Goal: Information Seeking & Learning: Learn about a topic

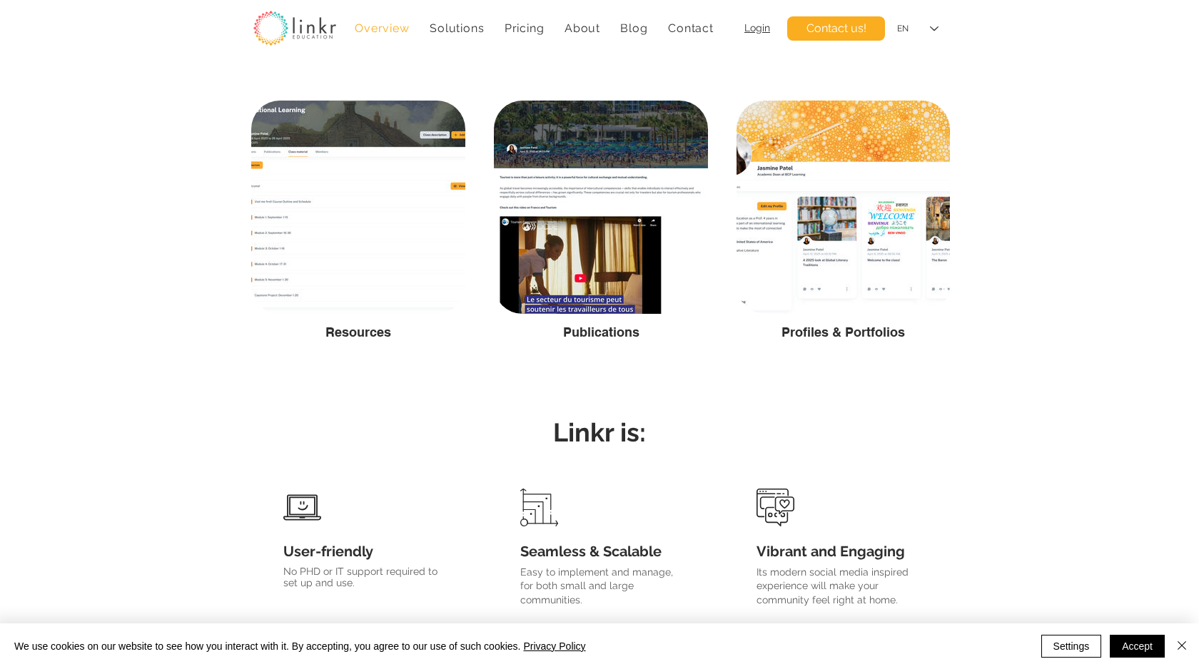
scroll to position [2388, 0]
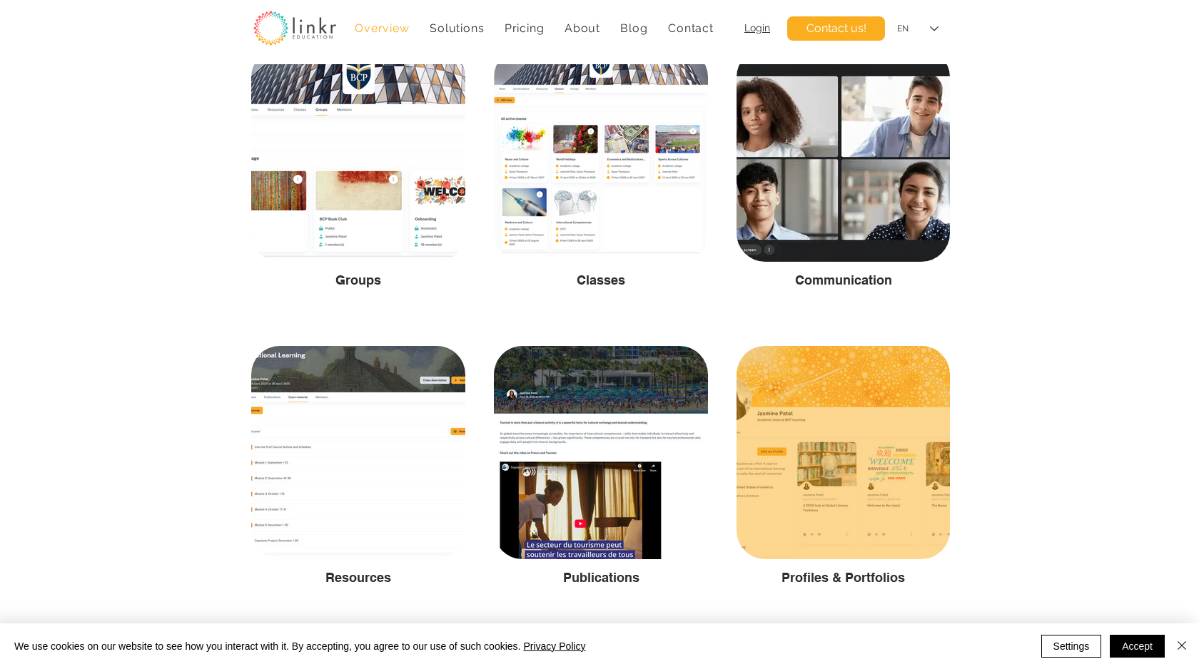
click at [863, 390] on div at bounding box center [842, 452] width 213 height 213
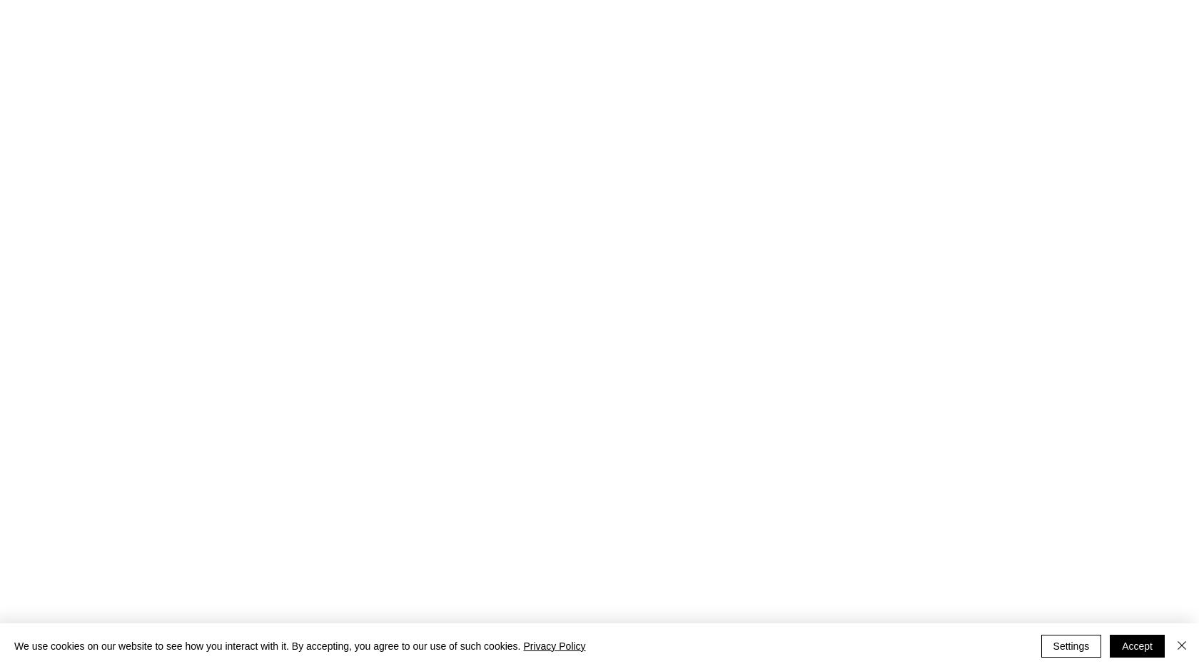
scroll to position [0, 0]
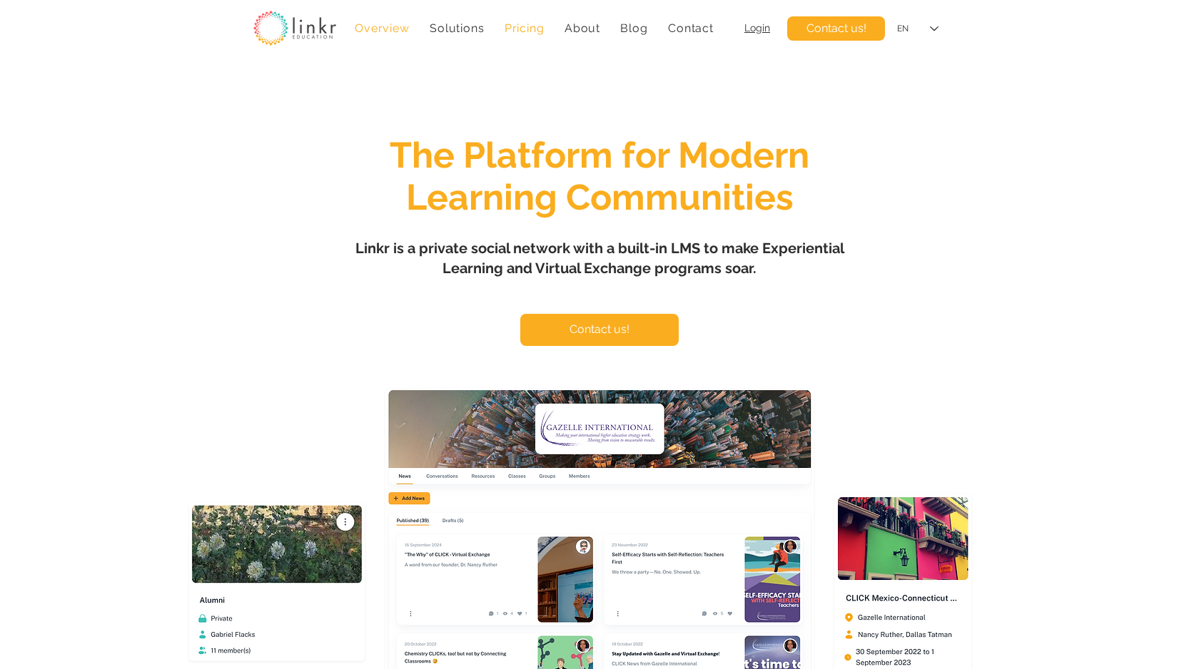
click at [526, 29] on span "Pricing" at bounding box center [525, 28] width 40 height 14
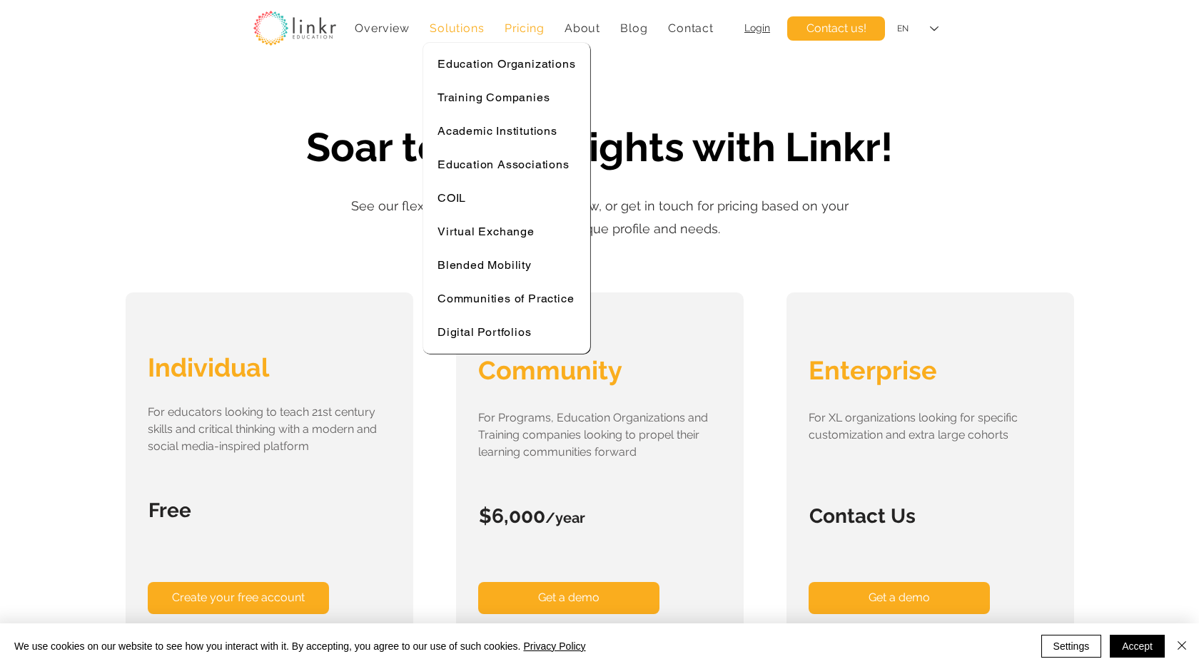
click at [460, 29] on span "Solutions" at bounding box center [457, 28] width 54 height 14
click at [497, 98] on span "Training Companies" at bounding box center [493, 98] width 112 height 14
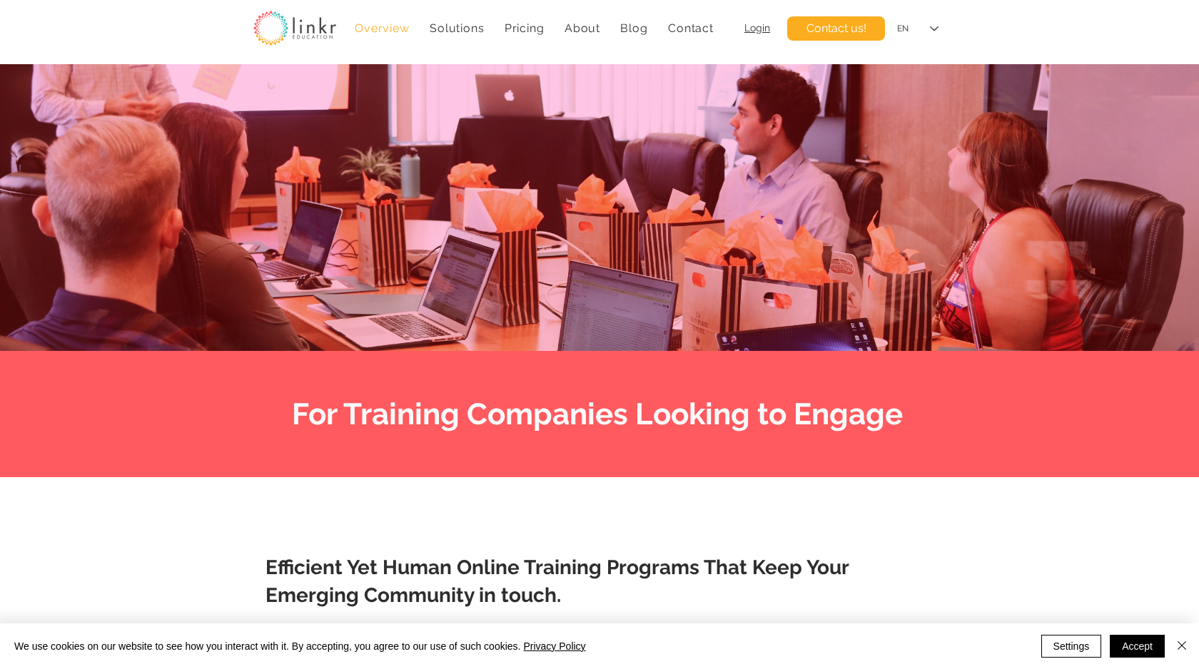
click at [378, 26] on span "Overview" at bounding box center [382, 28] width 54 height 14
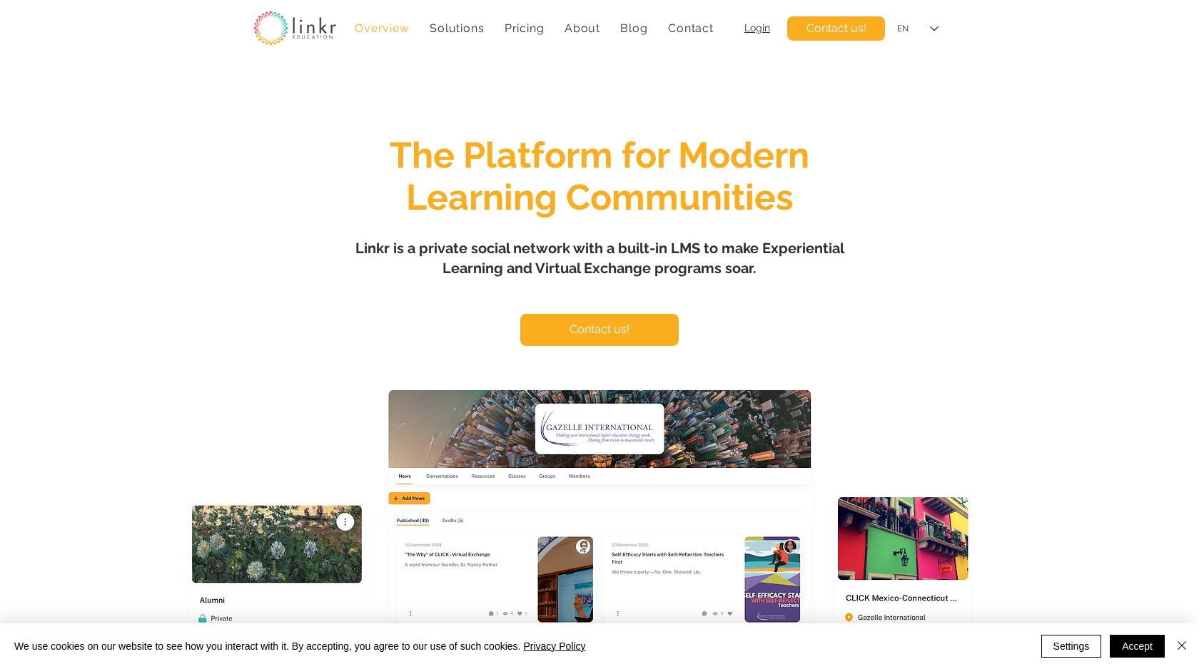
scroll to position [121, 0]
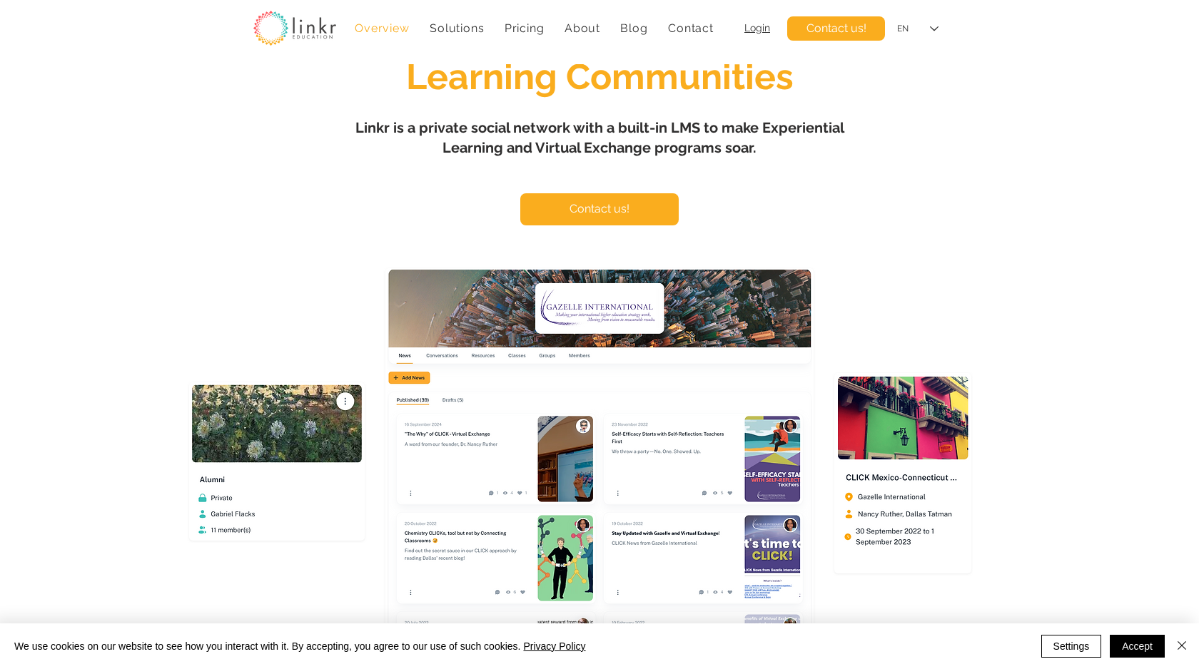
click at [601, 312] on img "main content" at bounding box center [599, 462] width 425 height 384
click at [606, 382] on img "main content" at bounding box center [599, 462] width 425 height 384
click at [549, 463] on img "main content" at bounding box center [599, 462] width 425 height 384
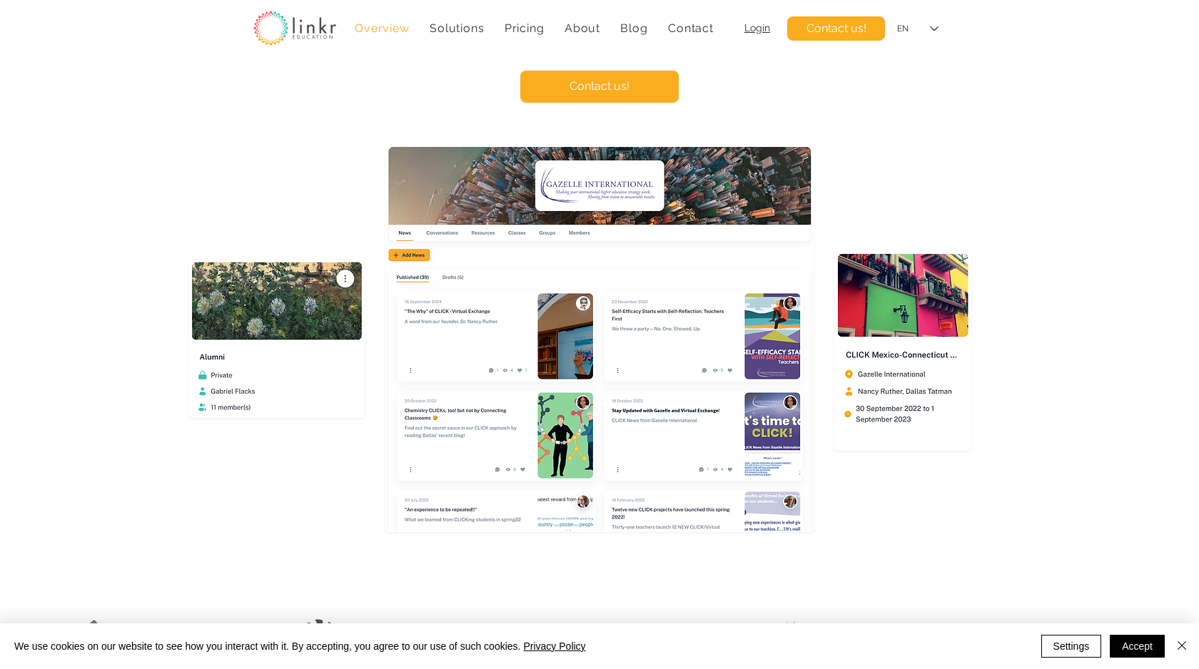
scroll to position [244, 0]
click at [228, 289] on img "main content" at bounding box center [277, 338] width 173 height 156
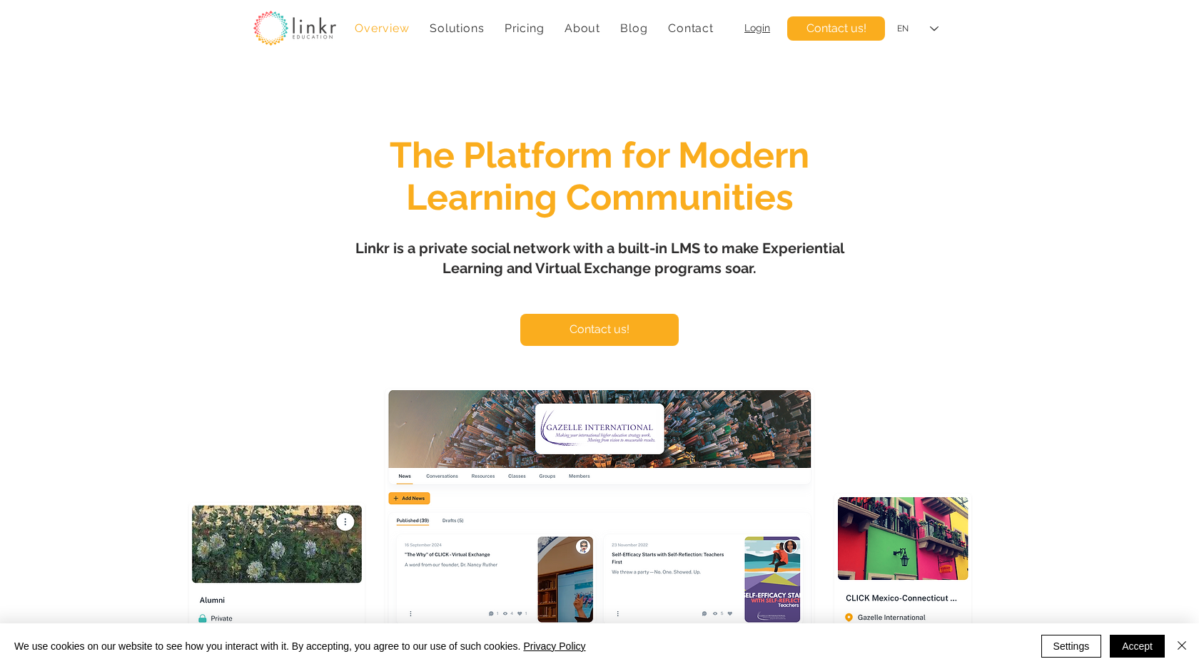
click at [302, 32] on img at bounding box center [294, 28] width 83 height 35
drag, startPoint x: 673, startPoint y: 245, endPoint x: 697, endPoint y: 240, distance: 24.8
click at [697, 240] on span "Linkr is a private social network with a built-in LMS to make Experiential Lear…" at bounding box center [599, 258] width 489 height 37
copy span "LMS"
click at [223, 306] on div "main content" at bounding box center [599, 423] width 1199 height 719
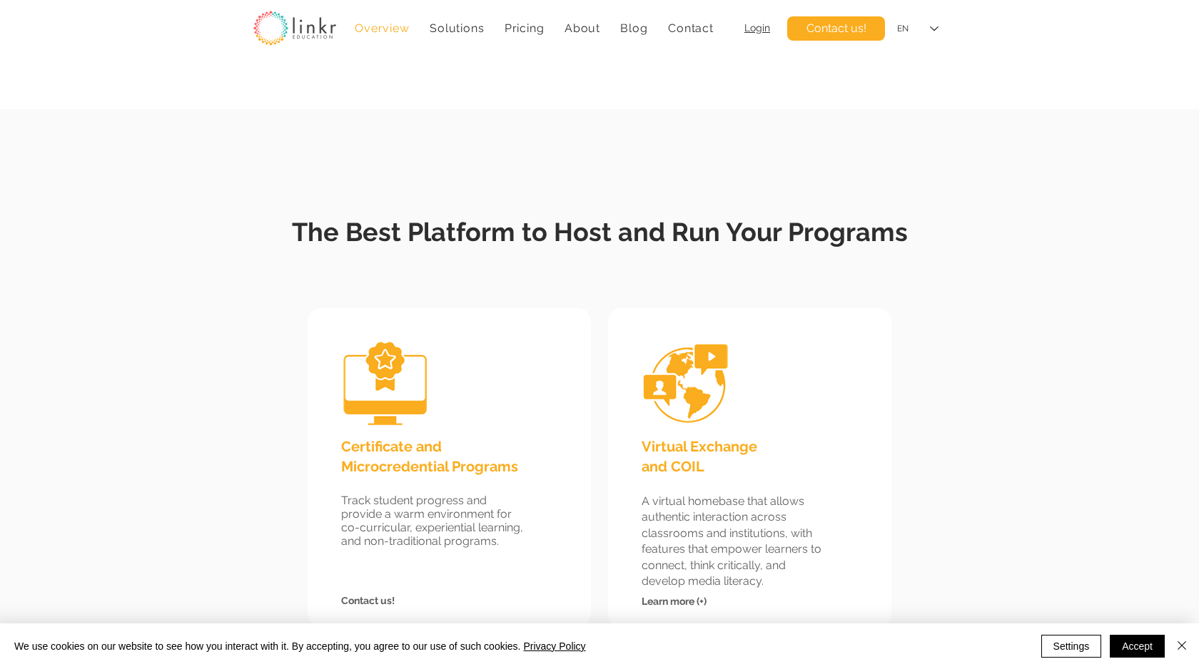
scroll to position [1188, 0]
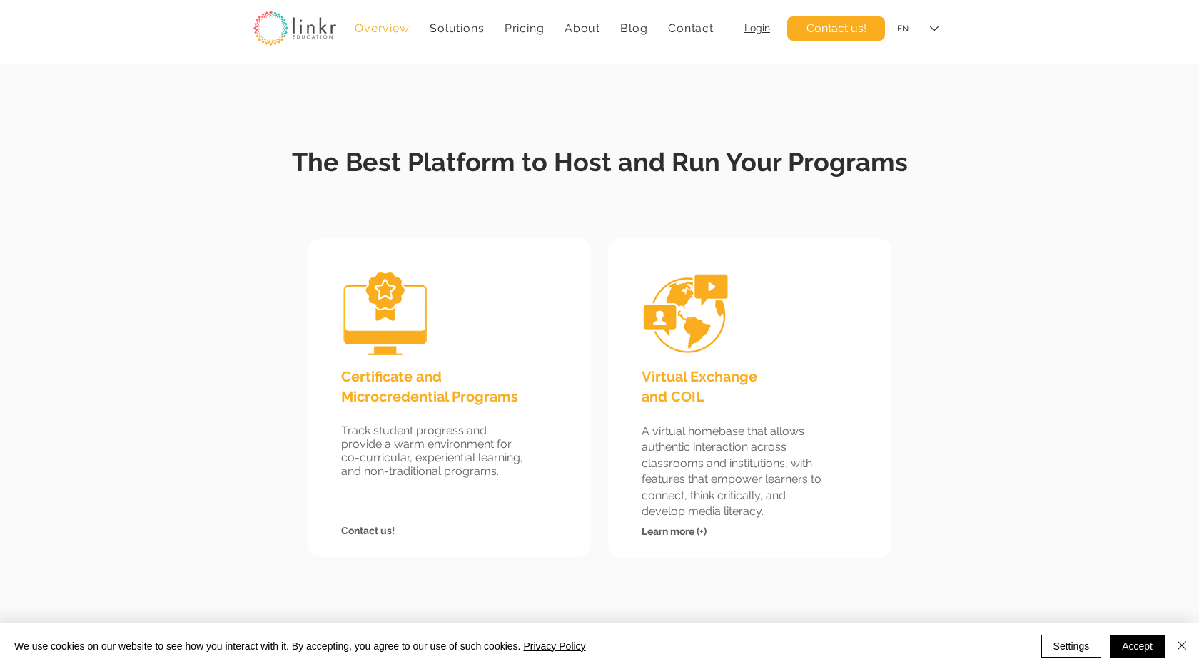
click at [416, 334] on img at bounding box center [385, 314] width 93 height 93
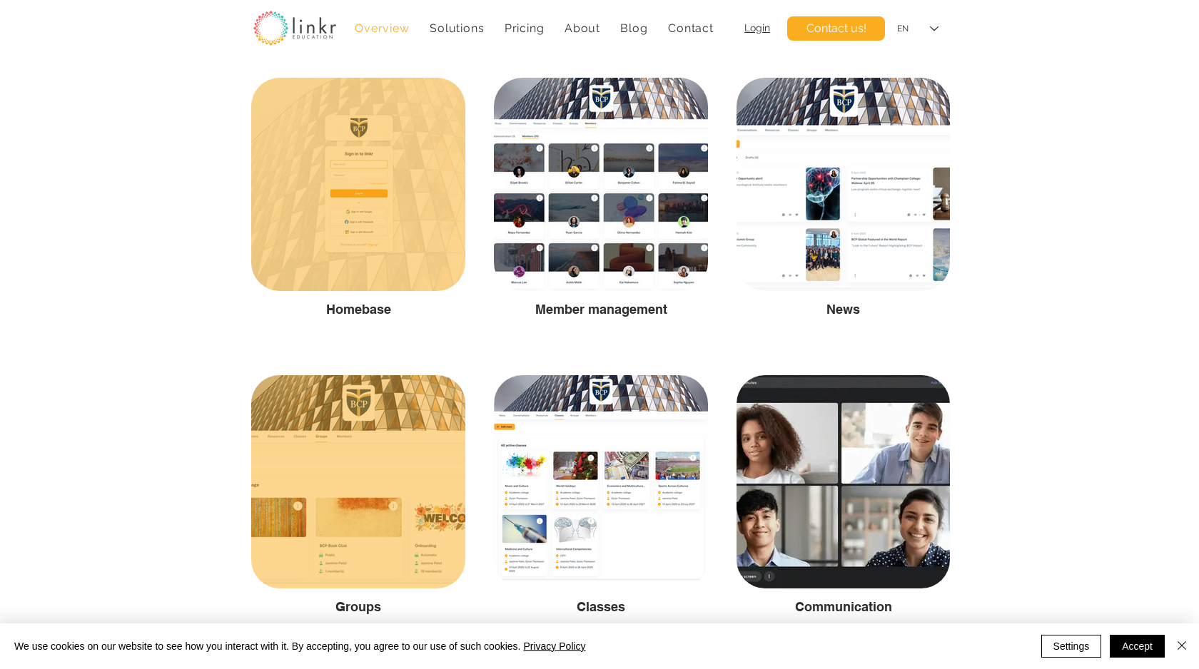
scroll to position [2316, 0]
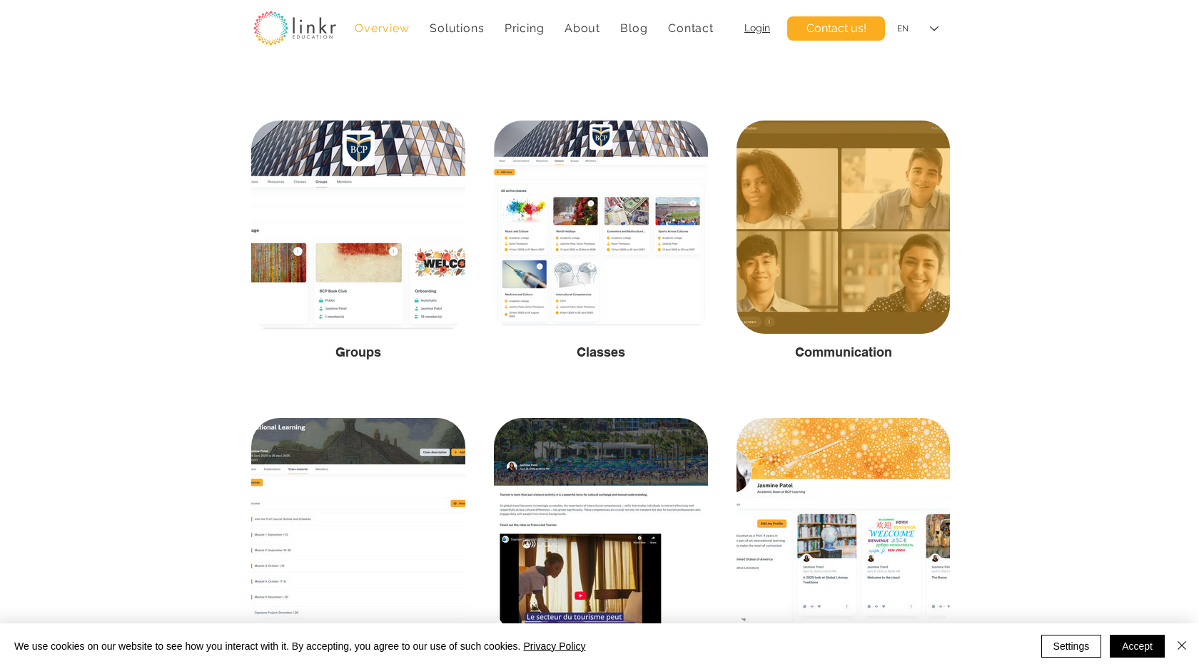
click at [870, 283] on div at bounding box center [842, 227] width 213 height 213
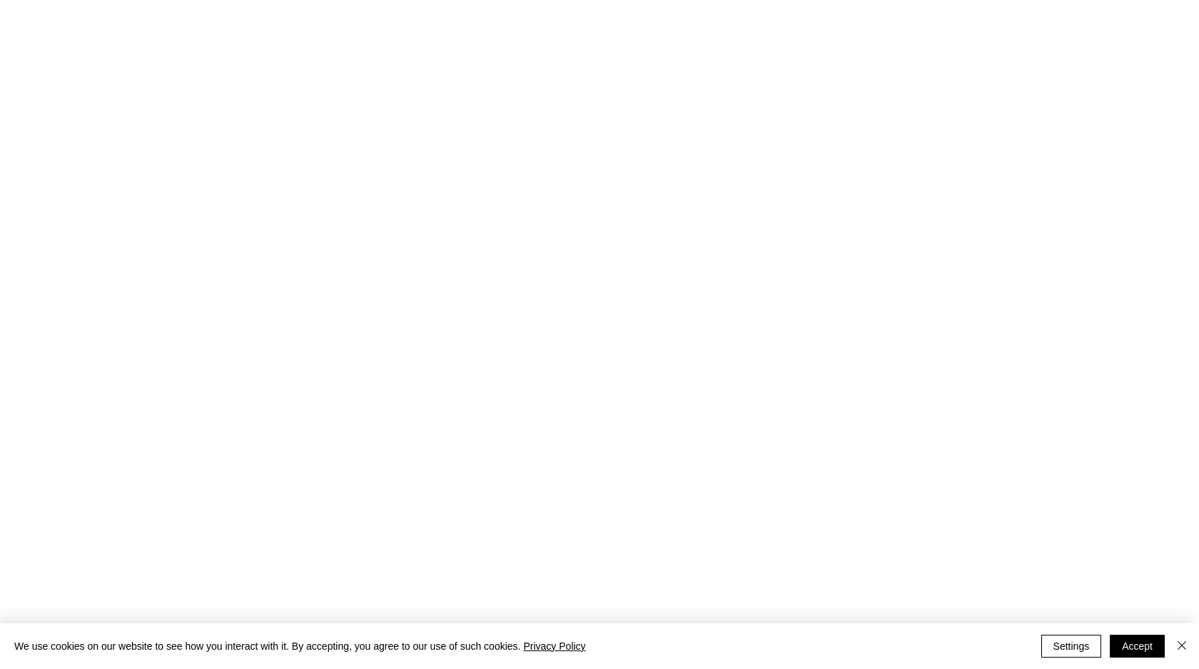
scroll to position [0, 0]
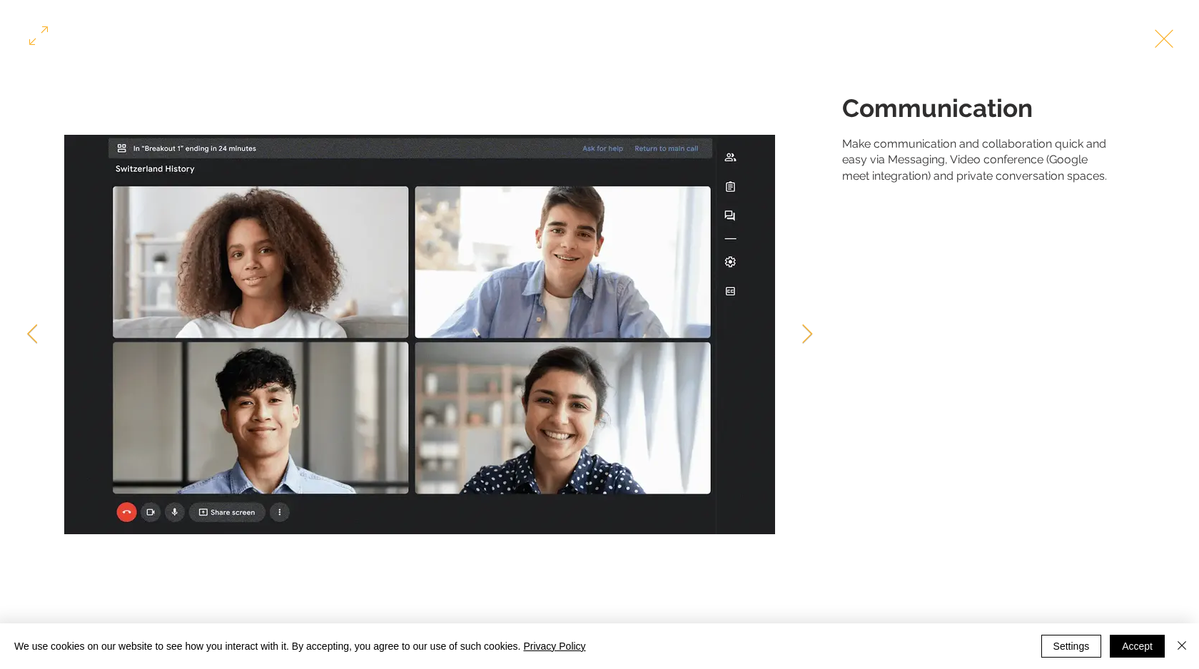
click at [804, 308] on div "Gallery item, detailed view" at bounding box center [419, 335] width 839 height 564
click at [807, 329] on icon "Next Item" at bounding box center [807, 333] width 10 height 19
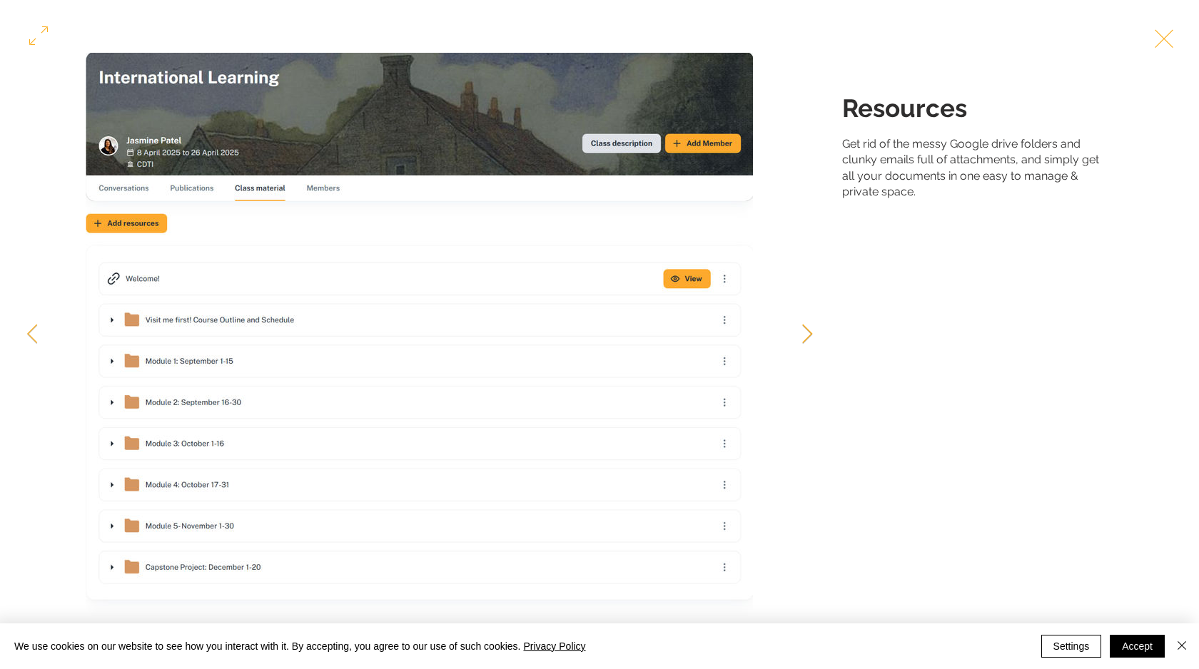
click at [806, 336] on icon "Next Item" at bounding box center [807, 333] width 11 height 19
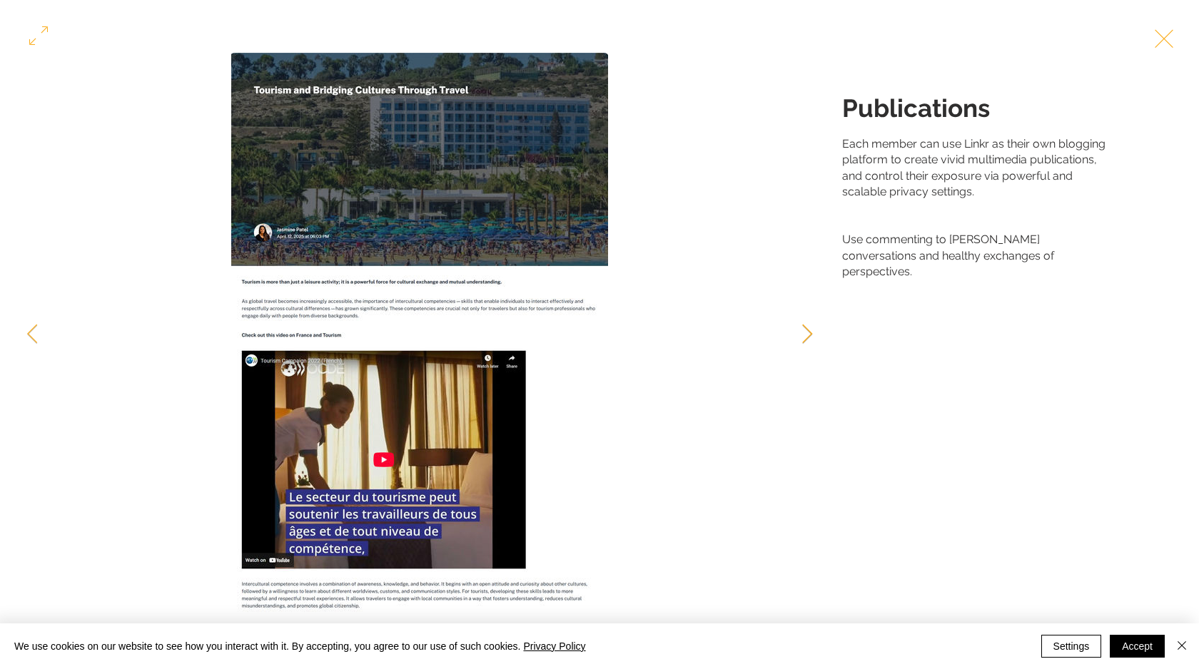
click at [806, 336] on icon "Next Item" at bounding box center [807, 333] width 11 height 19
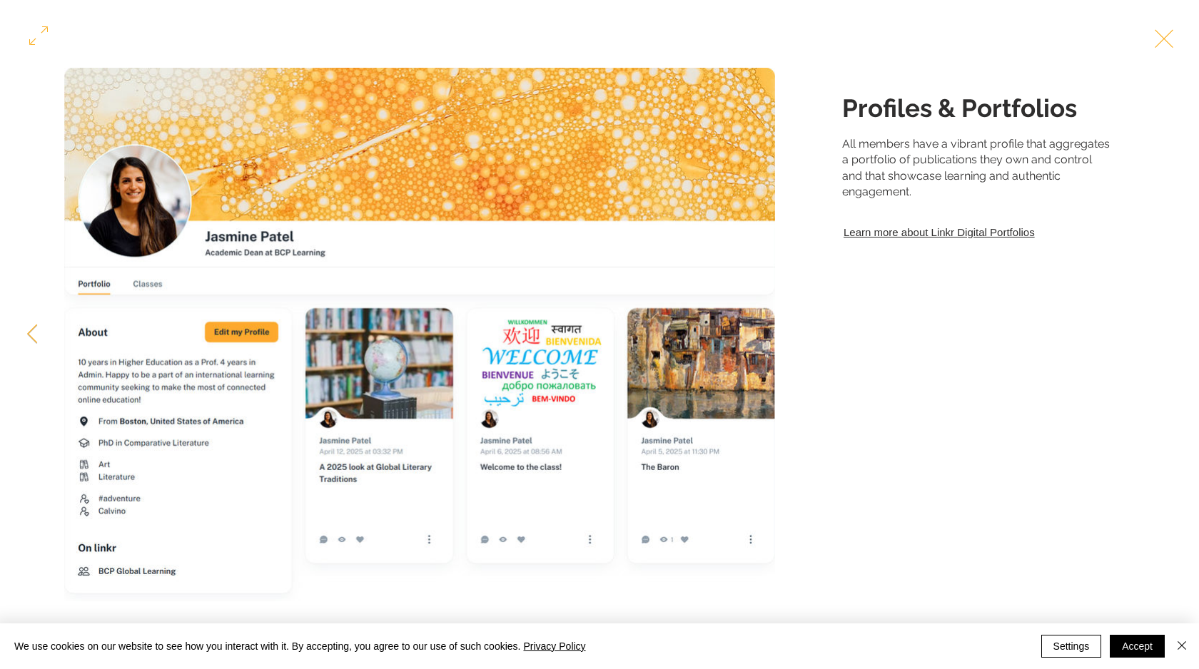
click at [804, 336] on div "Gallery item, detailed view" at bounding box center [419, 335] width 839 height 564
